Goal: Information Seeking & Learning: Understand process/instructions

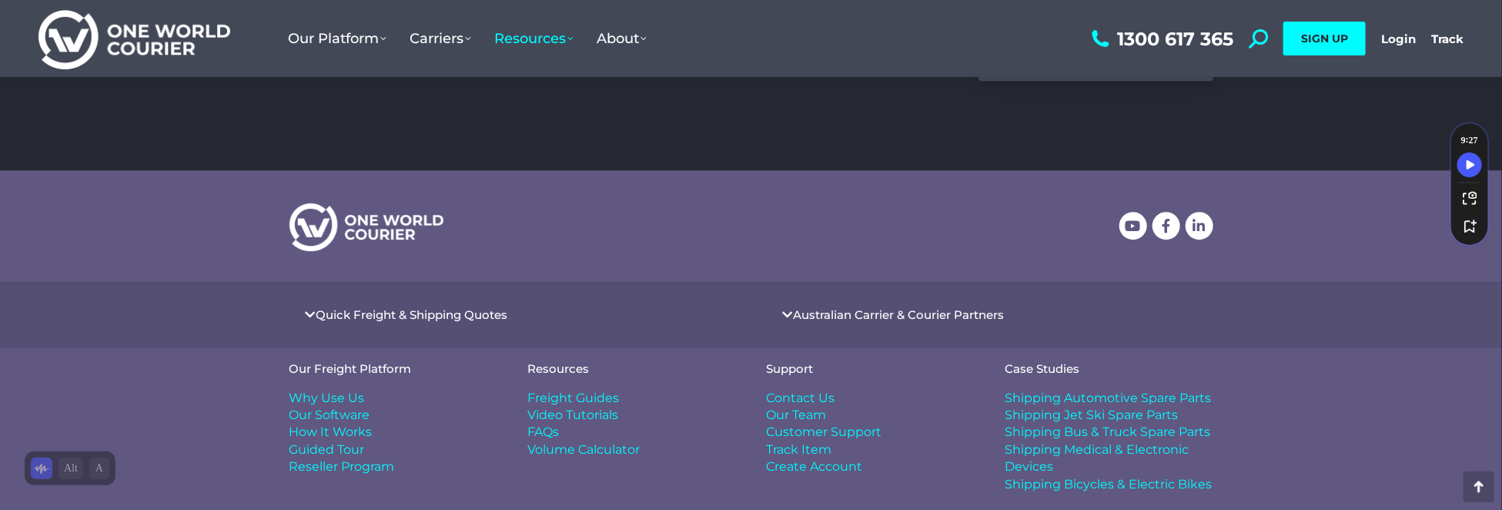
scroll to position [2618, 0]
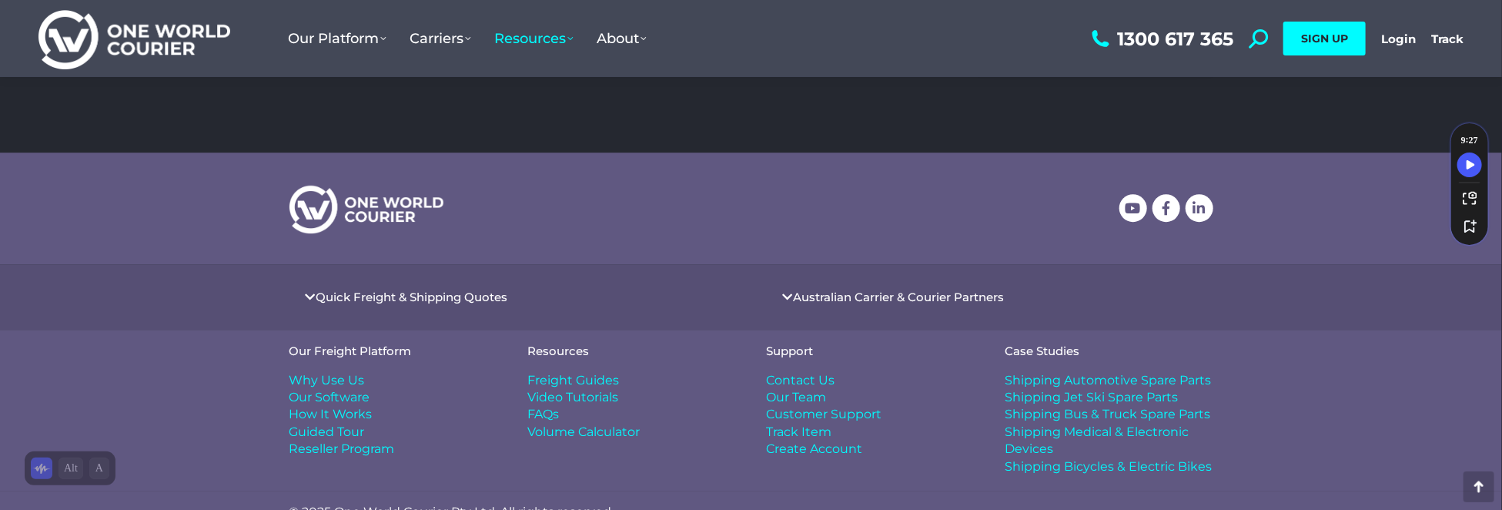
click at [545, 372] on span "Freight Guides" at bounding box center [574, 380] width 92 height 17
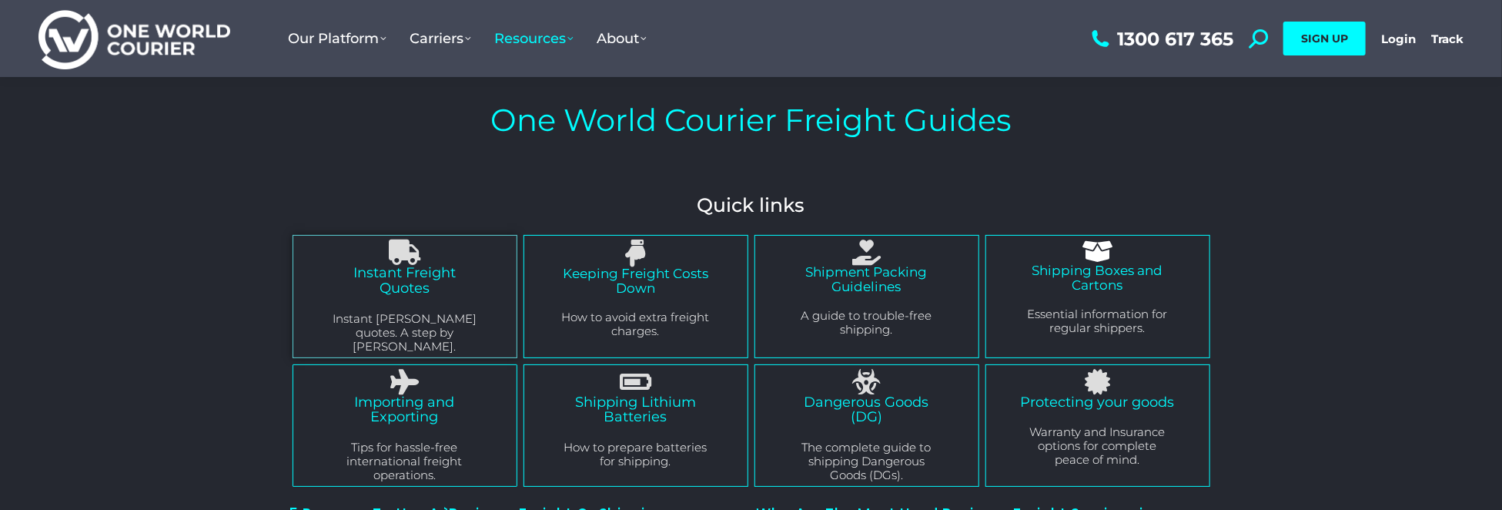
scroll to position [51, 0]
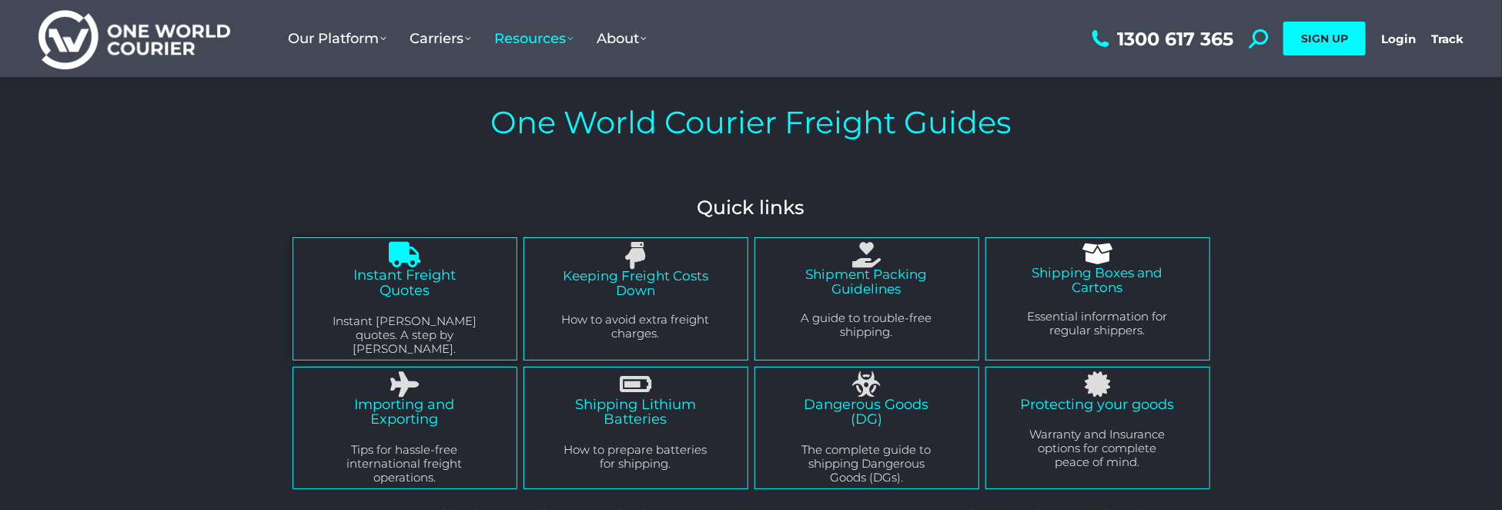
click at [401, 278] on link "Instant Freight Quotes" at bounding box center [404, 282] width 102 height 32
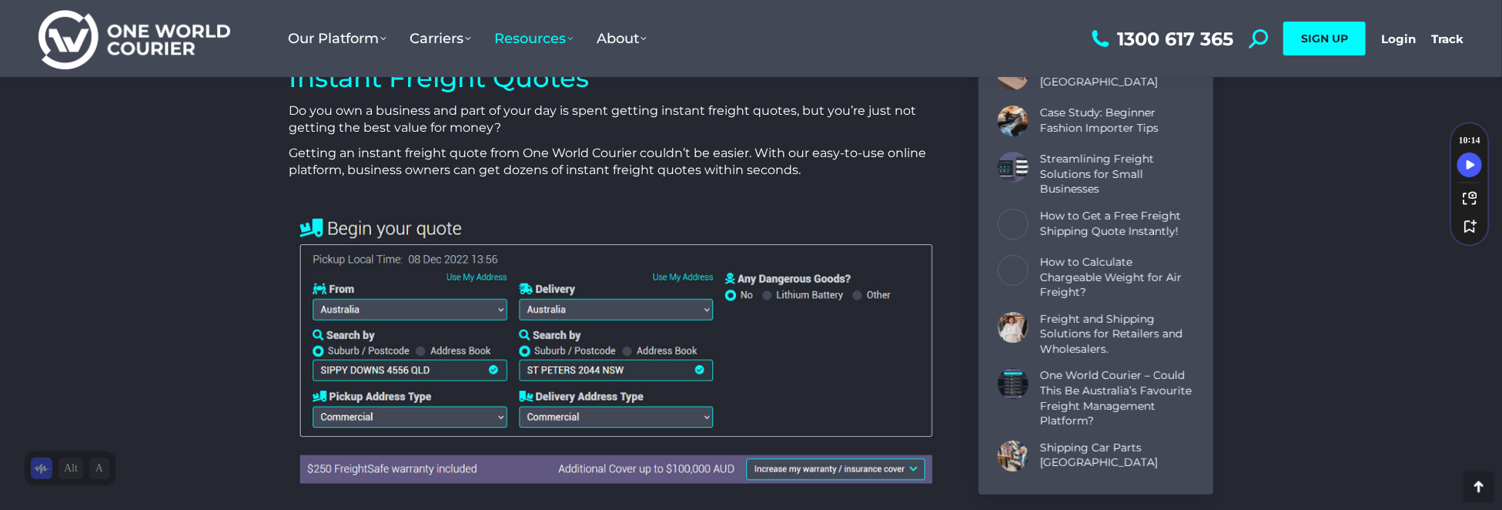
scroll to position [564, 0]
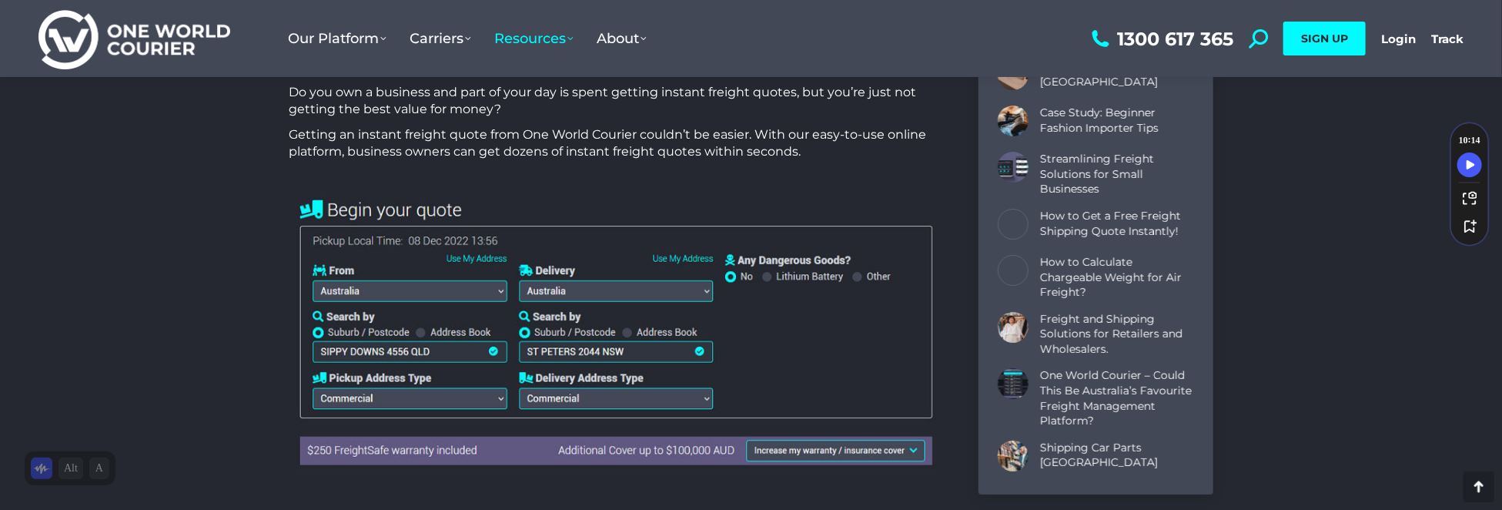
click at [500, 291] on img at bounding box center [615, 331] width 651 height 280
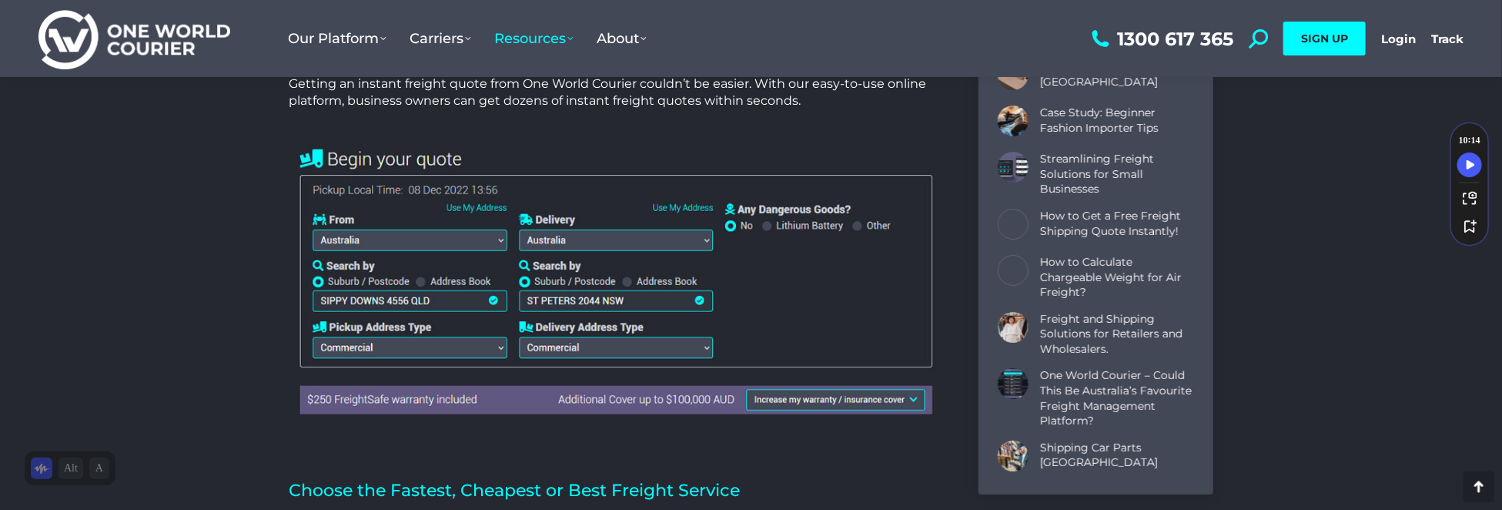
scroll to position [616, 0]
click at [347, 301] on img at bounding box center [615, 279] width 651 height 280
click at [494, 300] on img at bounding box center [615, 279] width 651 height 280
click at [402, 293] on img at bounding box center [615, 279] width 651 height 280
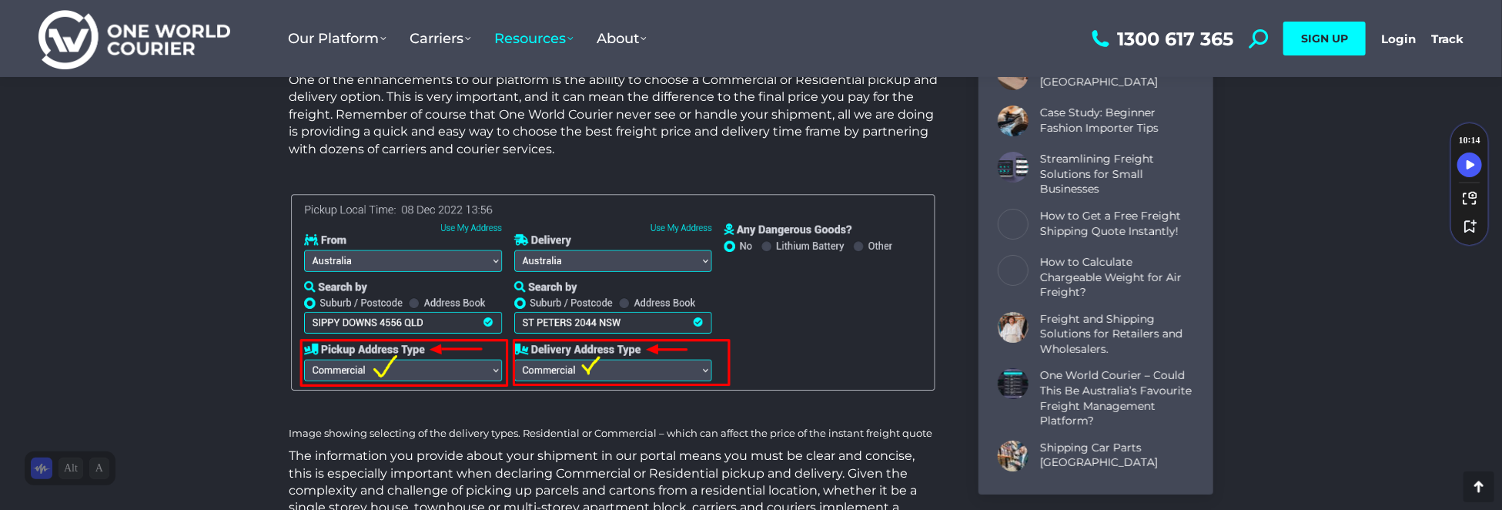
scroll to position [2669, 0]
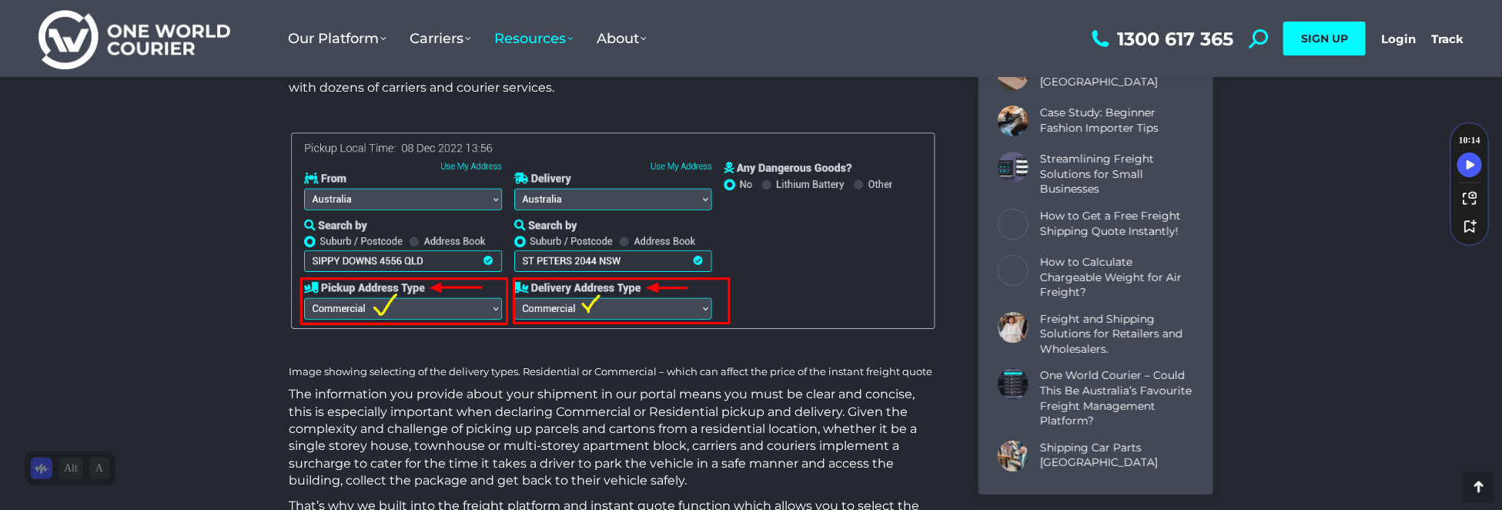
click at [499, 201] on img at bounding box center [615, 231] width 651 height 209
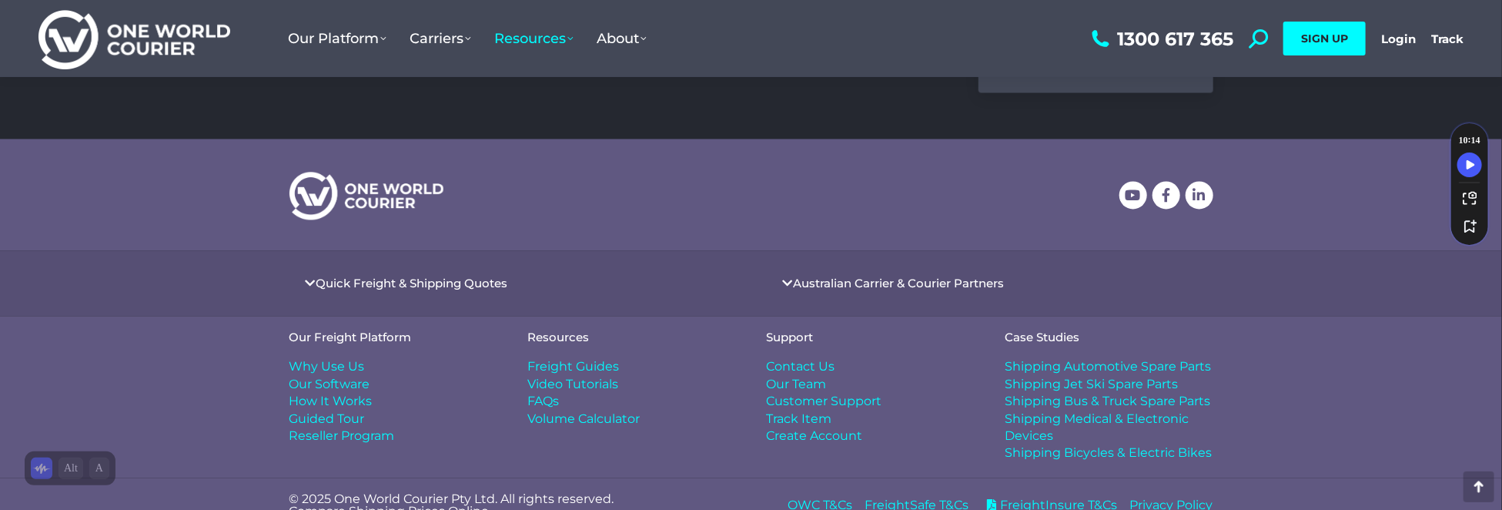
scroll to position [5267, 0]
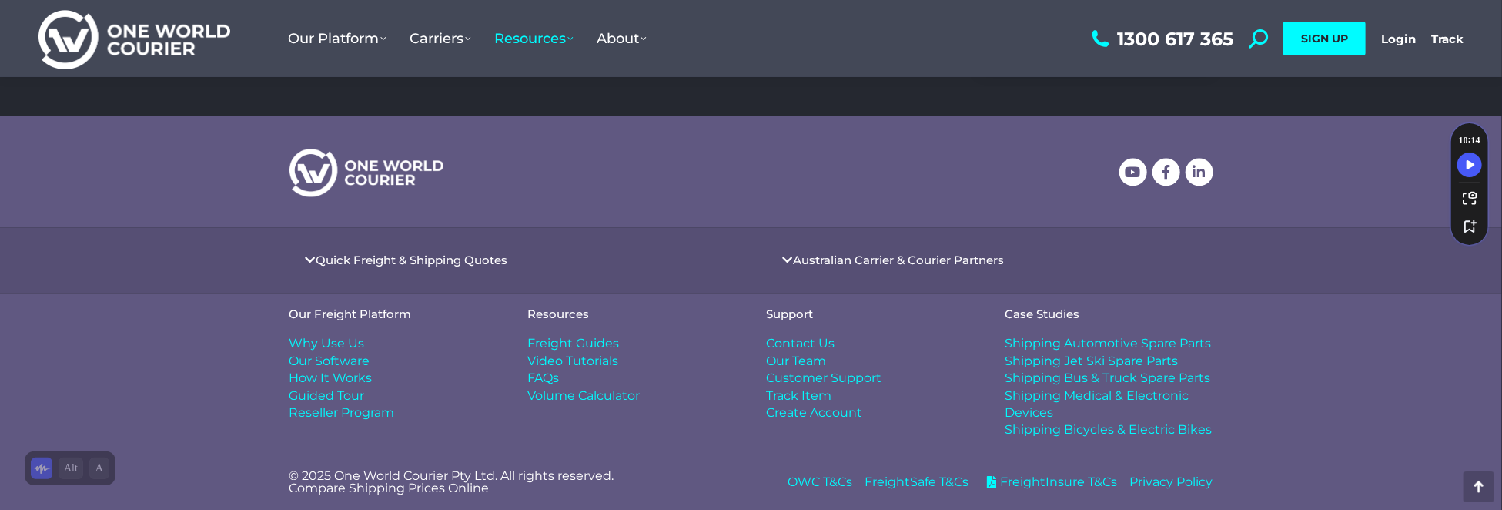
click at [1022, 344] on span "Shipping Automotive Spare Parts" at bounding box center [1109, 343] width 206 height 17
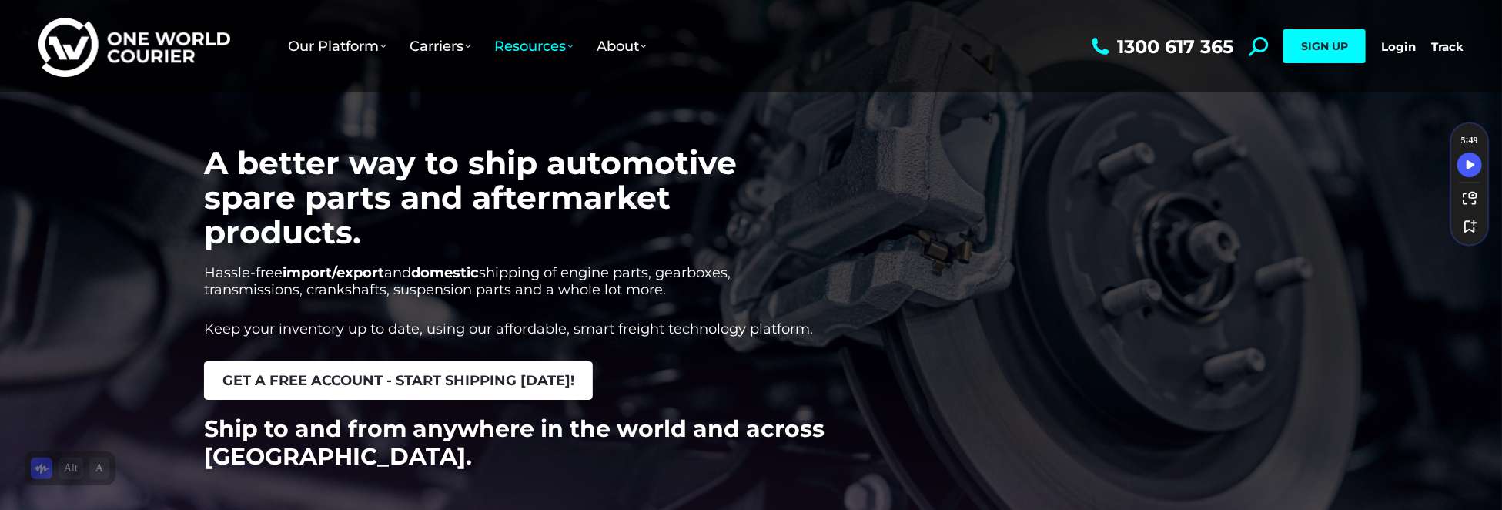
click at [353, 376] on span "get a free account - start shipping today!" at bounding box center [399, 380] width 352 height 14
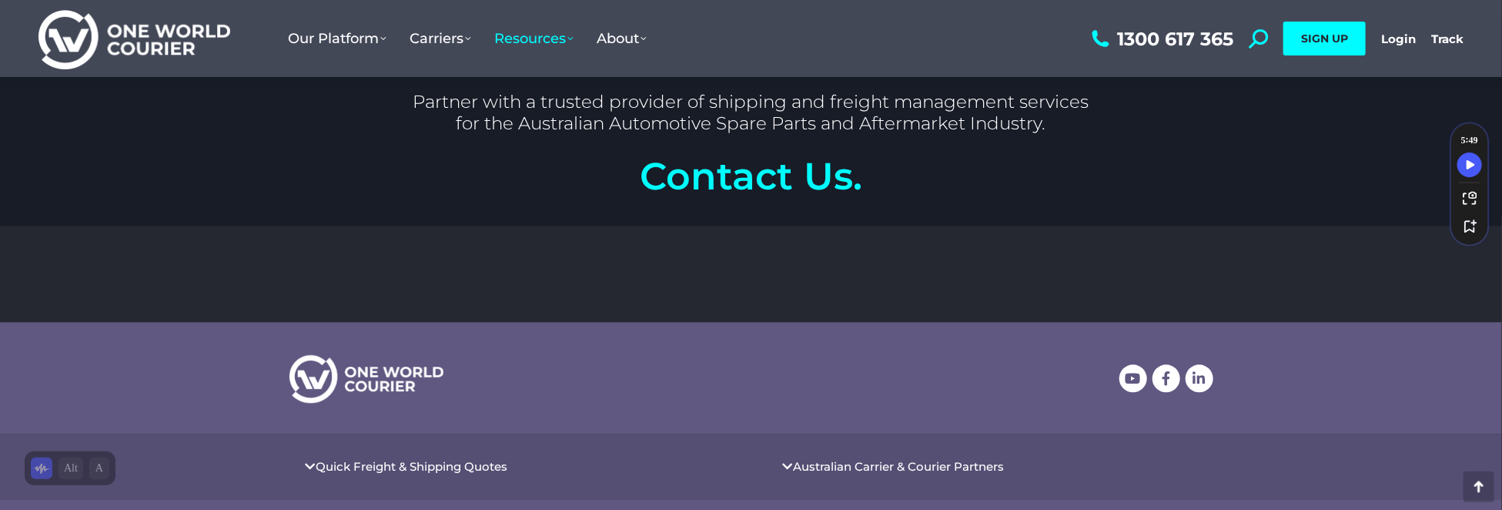
scroll to position [2209, 0]
